Goal: Information Seeking & Learning: Find specific fact

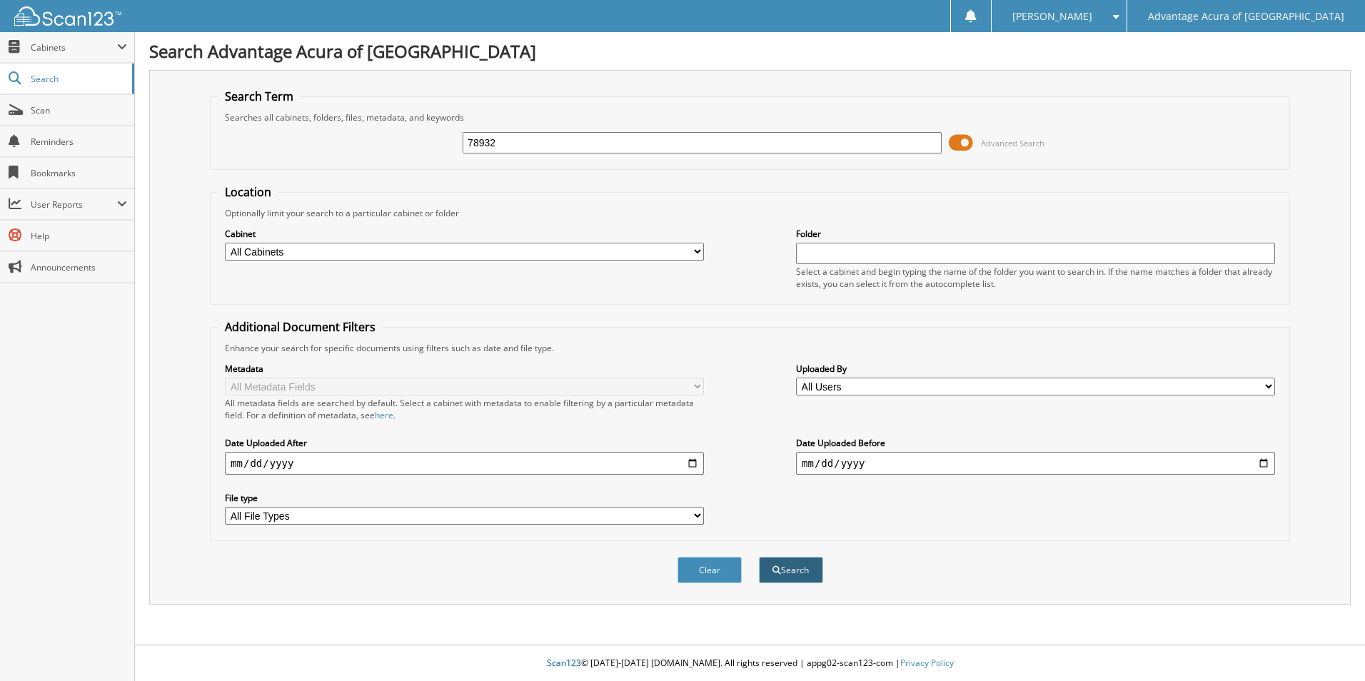
type input "78932"
click at [784, 574] on button "Search" at bounding box center [791, 570] width 64 height 26
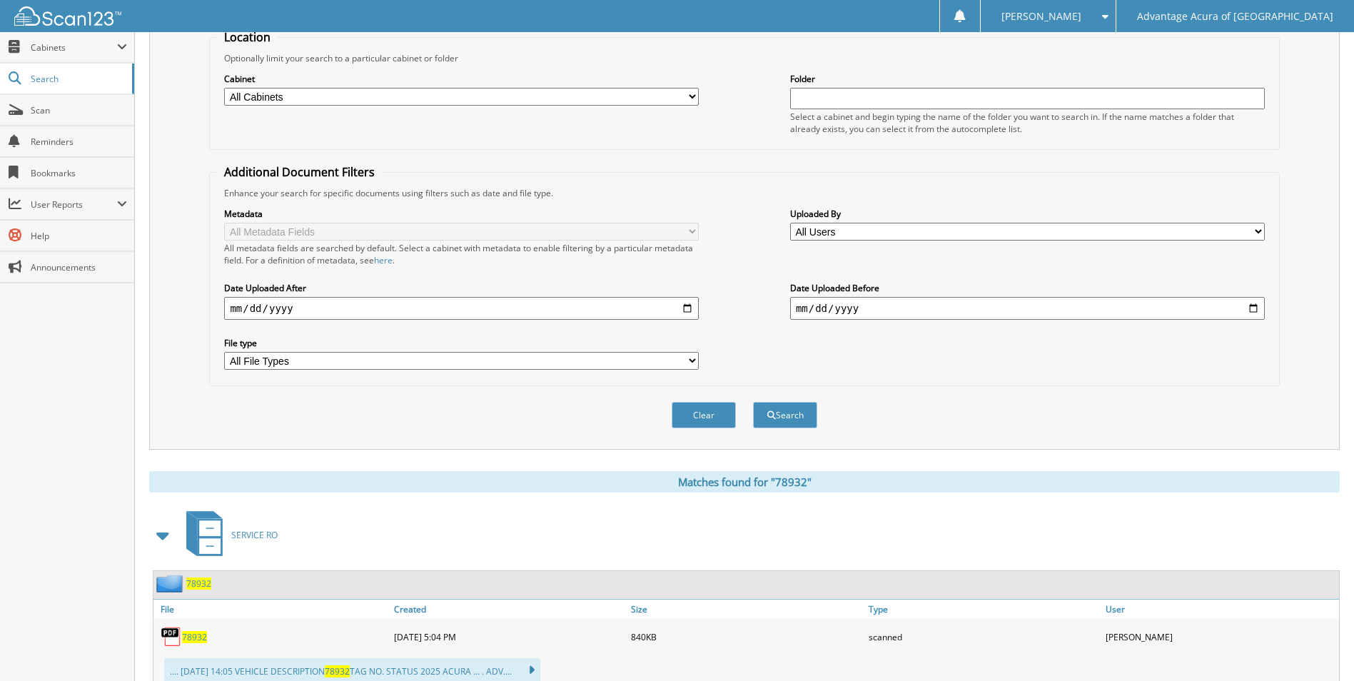
scroll to position [204, 0]
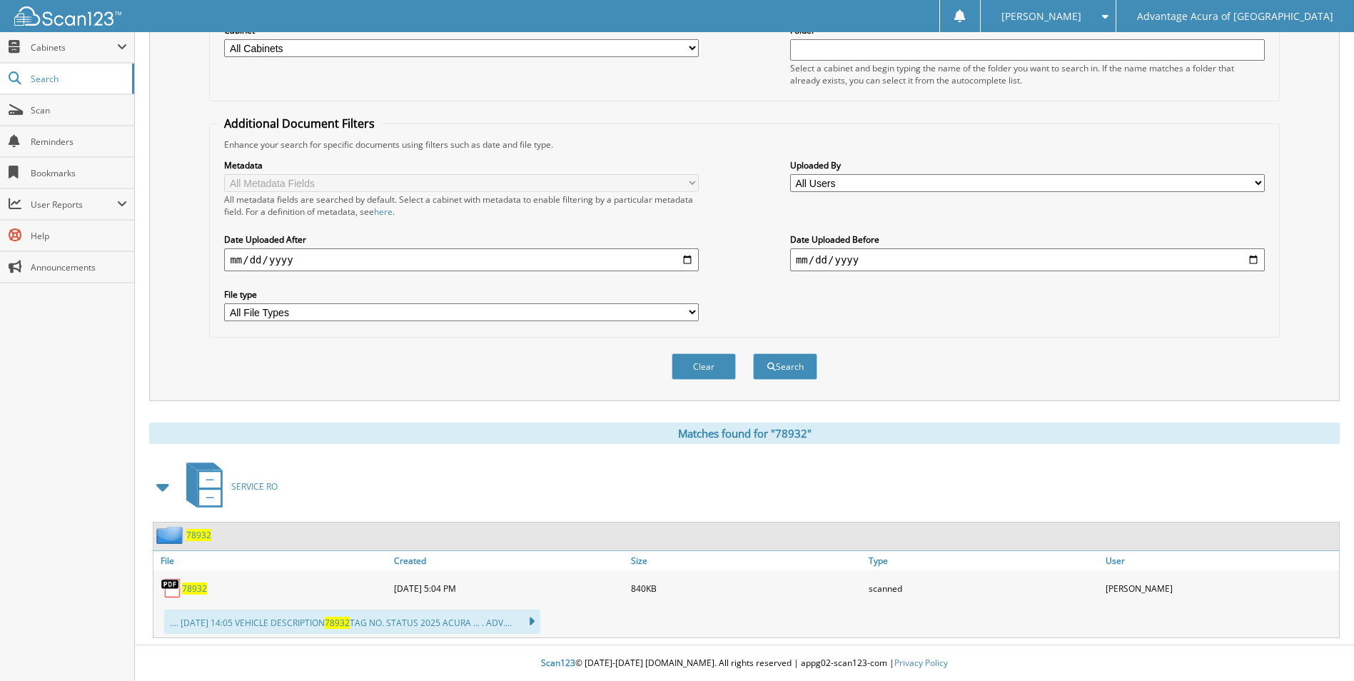
click at [190, 591] on span "78932" at bounding box center [194, 588] width 25 height 12
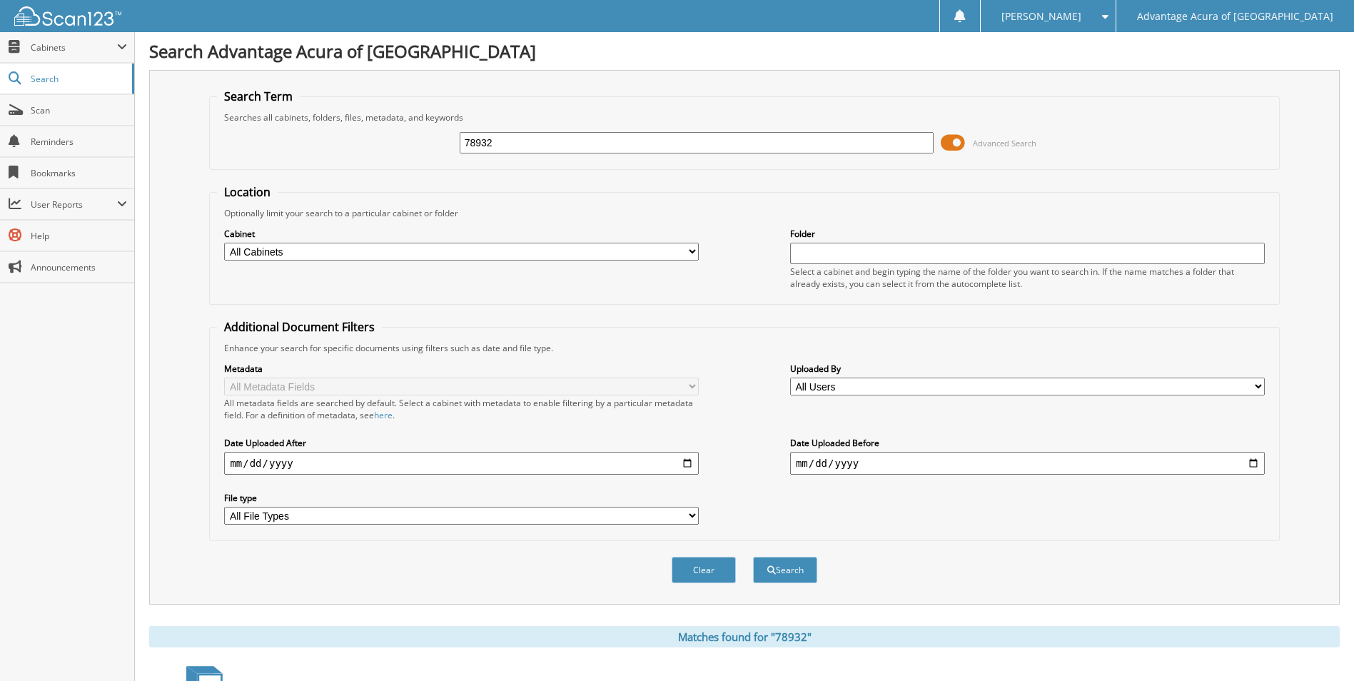
drag, startPoint x: 535, startPoint y: 141, endPoint x: 353, endPoint y: 147, distance: 182.1
click at [375, 147] on div "78932 Advanced Search" at bounding box center [744, 142] width 1054 height 39
type input "77637"
click at [789, 575] on button "Search" at bounding box center [785, 570] width 64 height 26
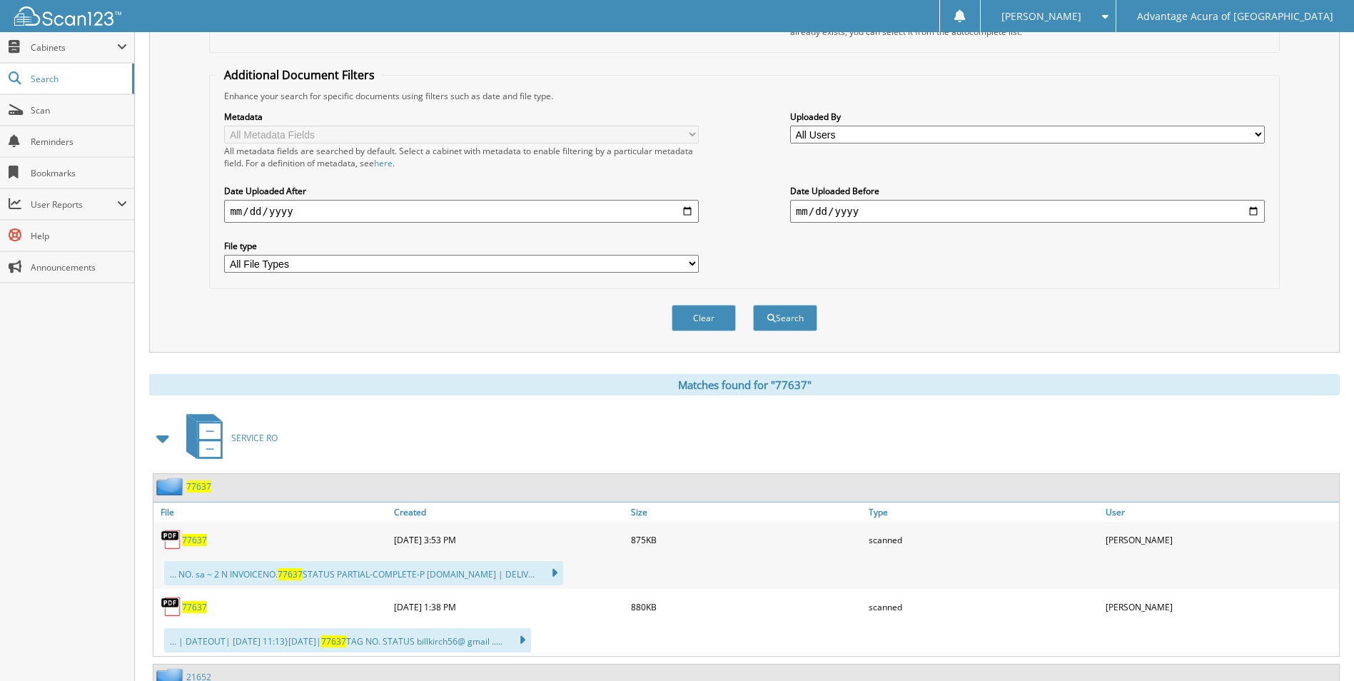
scroll to position [357, 0]
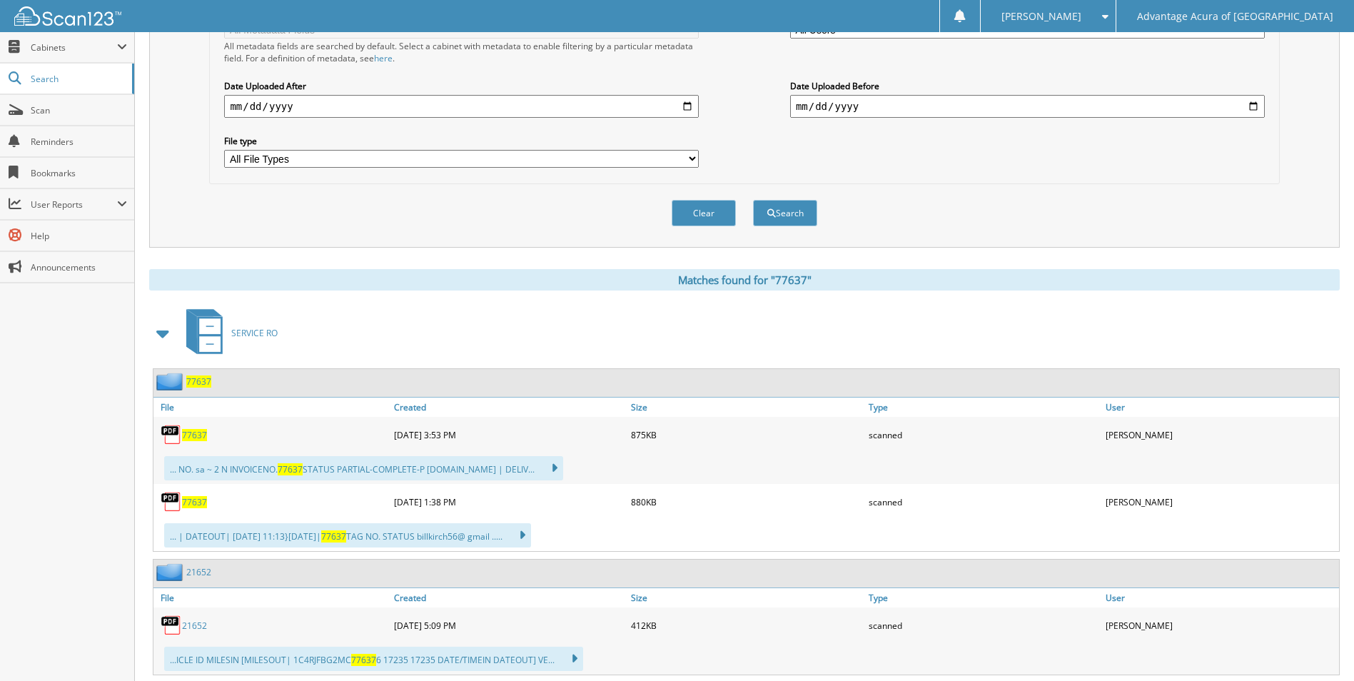
click at [192, 439] on span "77637" at bounding box center [194, 435] width 25 height 12
